Goal: Information Seeking & Learning: Learn about a topic

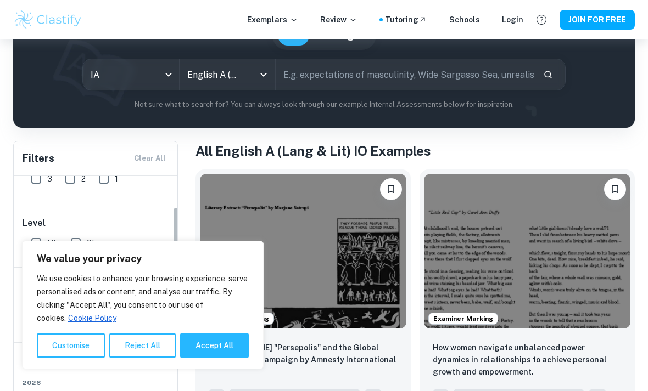
scroll to position [178, 0]
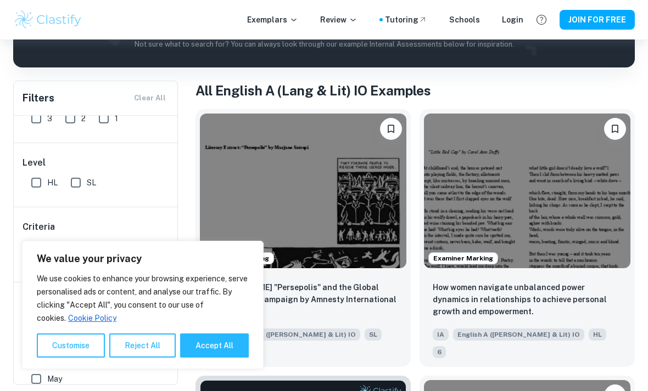
click at [203, 358] on button "Accept All" at bounding box center [214, 346] width 69 height 24
checkbox input "true"
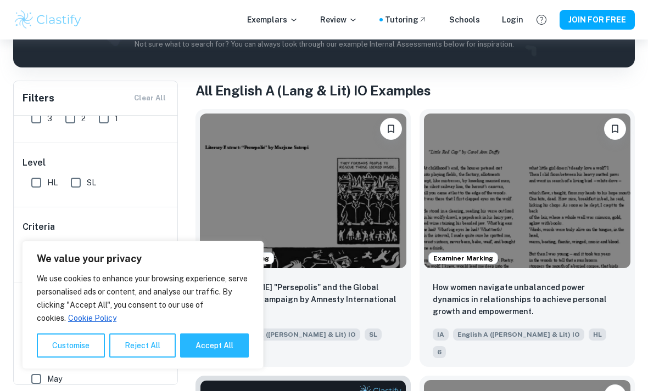
checkbox input "true"
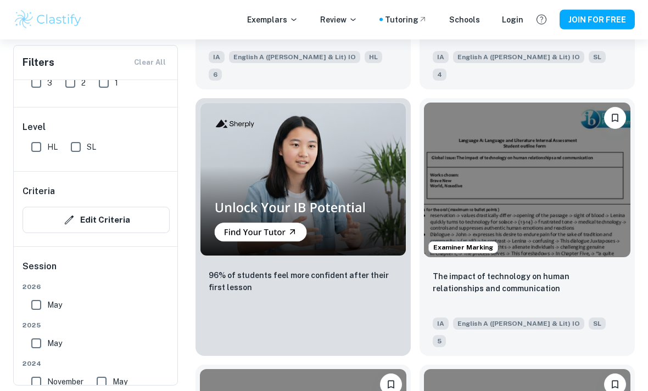
scroll to position [989, 0]
click at [469, 120] on img at bounding box center [527, 180] width 206 height 155
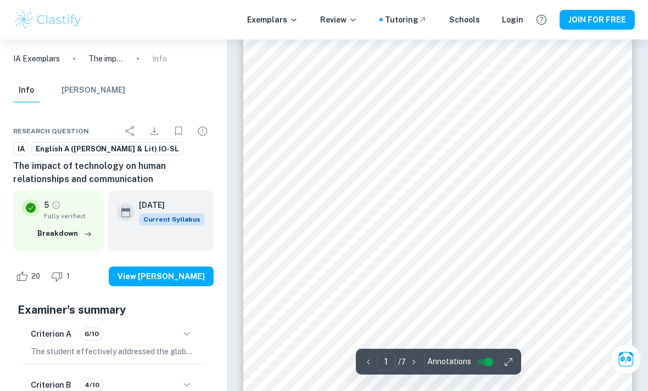
scroll to position [44, 0]
